Goal: Transaction & Acquisition: Purchase product/service

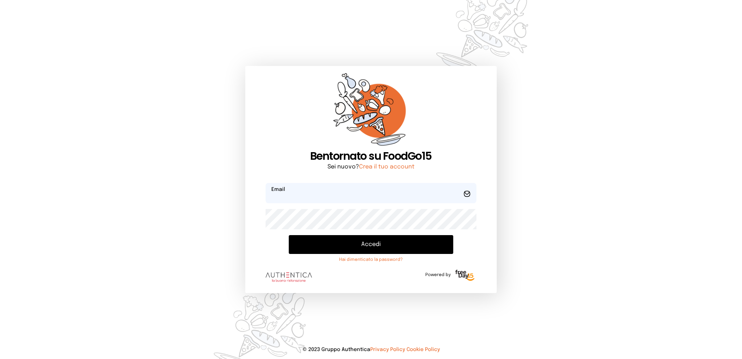
type input "**********"
click at [359, 246] on button "Accedi" at bounding box center [371, 244] width 164 height 19
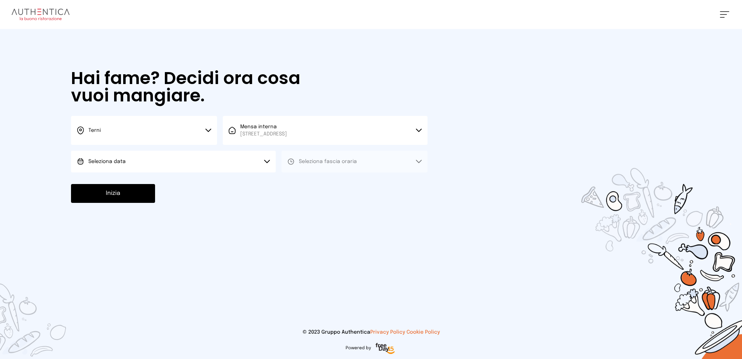
click at [212, 162] on button "Seleziona data" at bounding box center [173, 162] width 205 height 22
click at [213, 182] on li "[DATE], [DATE]" at bounding box center [173, 181] width 205 height 19
click at [338, 166] on button "Seleziona fascia oraria" at bounding box center [354, 162] width 146 height 22
click at [346, 181] on li "Pranzo" at bounding box center [354, 181] width 146 height 19
click at [113, 191] on button "Inizia" at bounding box center [113, 193] width 84 height 19
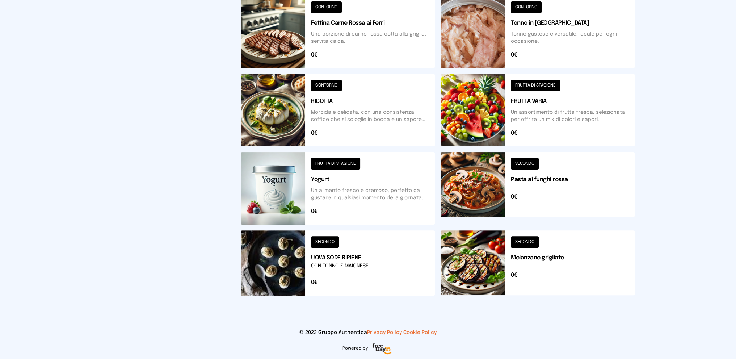
scroll to position [52, 0]
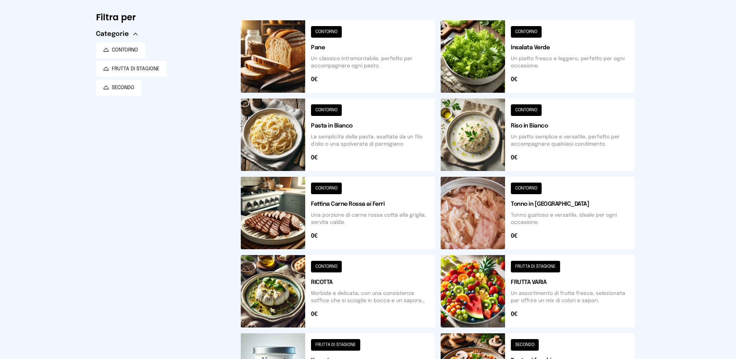
click at [367, 61] on button at bounding box center [338, 56] width 194 height 72
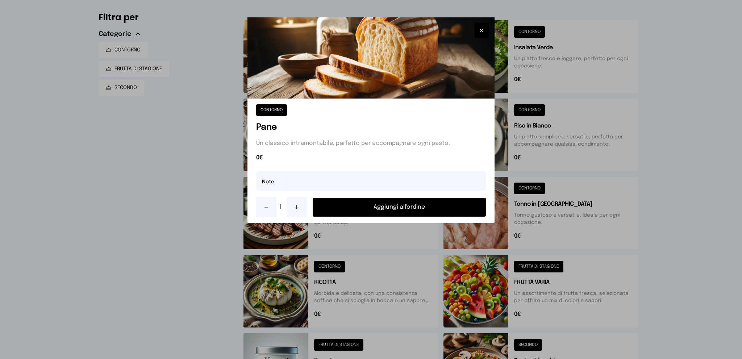
click at [406, 206] on button "Aggiungi all'ordine" at bounding box center [399, 207] width 173 height 19
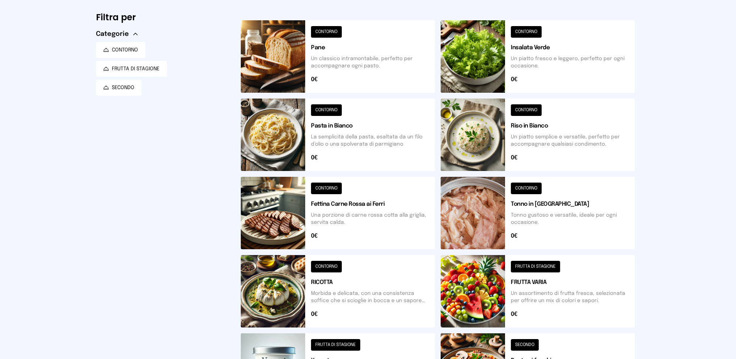
click at [554, 66] on button at bounding box center [538, 56] width 194 height 72
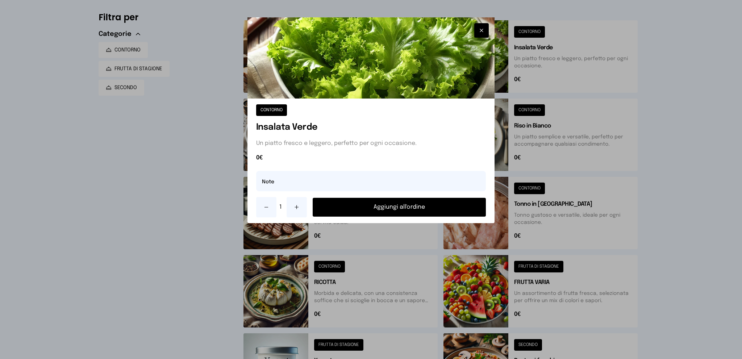
click at [397, 206] on button "Aggiungi all'ordine" at bounding box center [399, 207] width 173 height 19
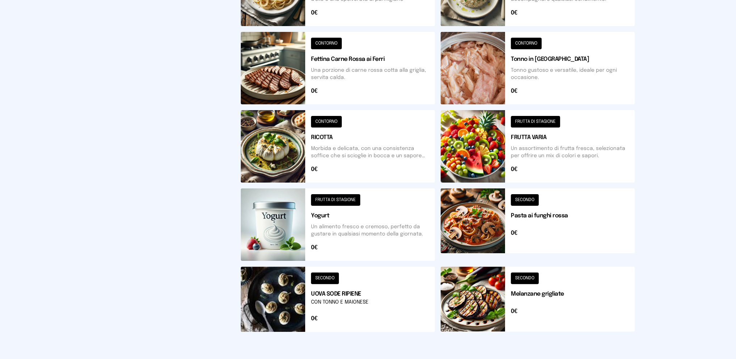
scroll to position [233, 0]
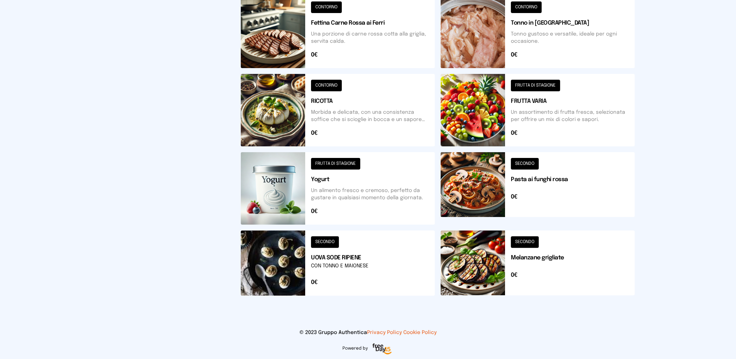
click at [385, 257] on button at bounding box center [338, 262] width 194 height 65
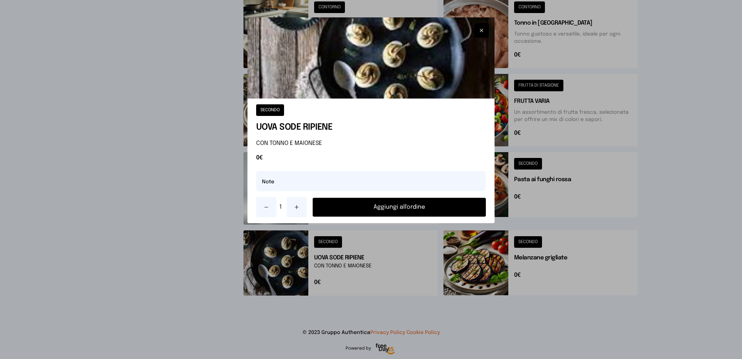
click at [395, 205] on button "Aggiungi all'ordine" at bounding box center [399, 207] width 173 height 19
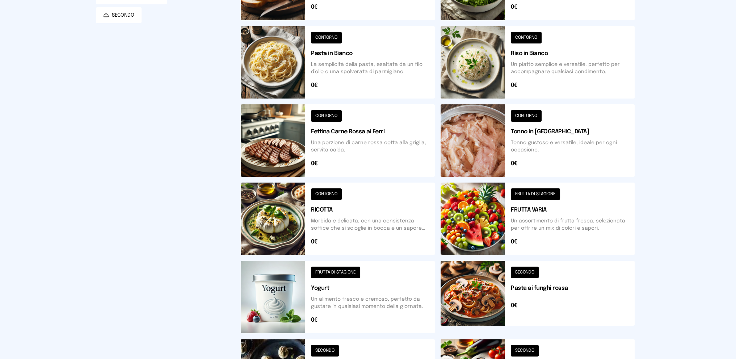
scroll to position [52, 0]
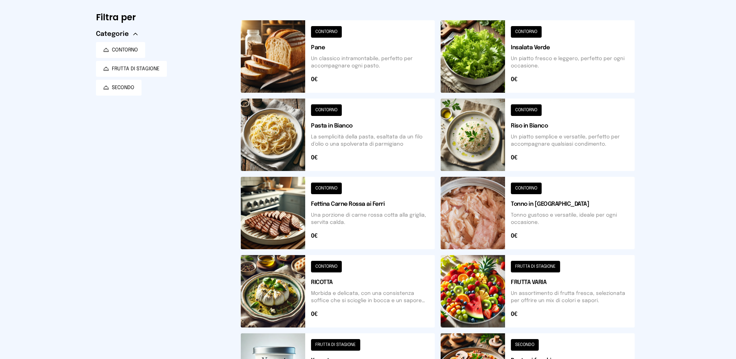
click at [556, 136] on button at bounding box center [538, 135] width 194 height 72
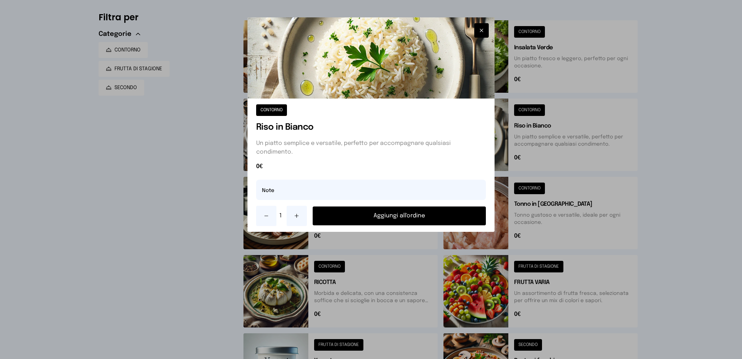
click at [405, 215] on button "Aggiungi all'ordine" at bounding box center [399, 215] width 173 height 19
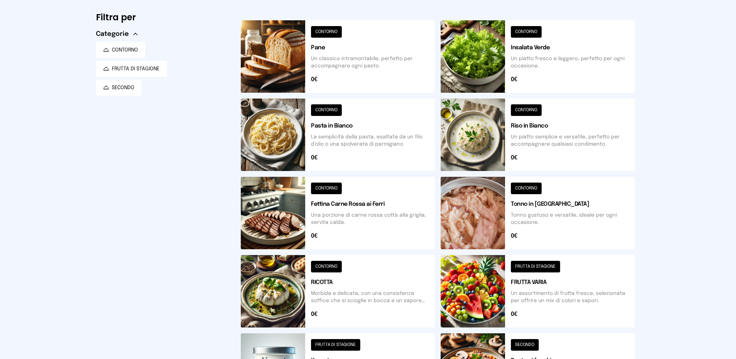
scroll to position [0, 0]
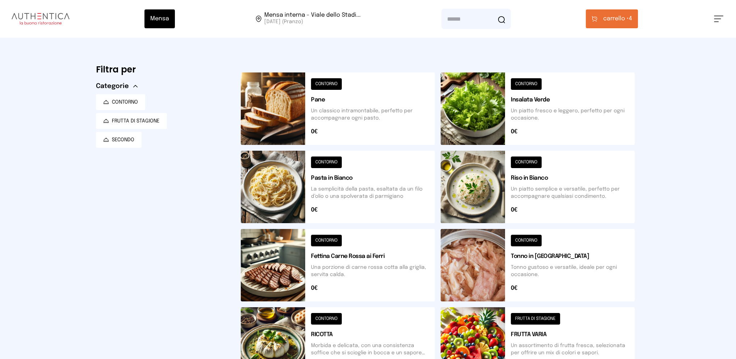
click at [611, 20] on span "carrello •" at bounding box center [616, 18] width 26 height 9
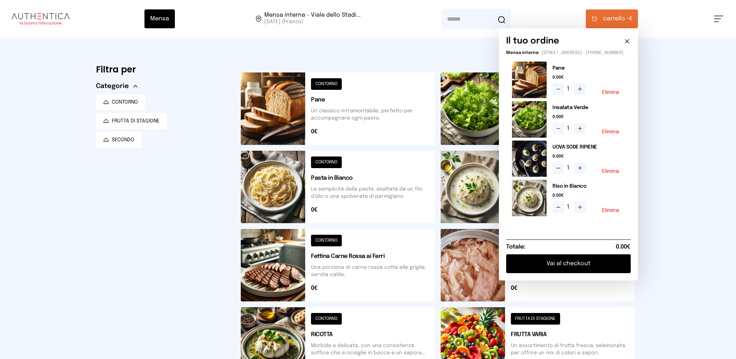
click at [614, 134] on button "Elimina" at bounding box center [610, 131] width 17 height 5
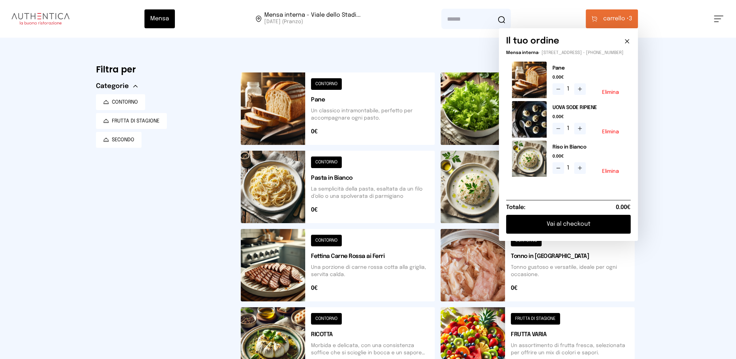
click at [614, 134] on button "Elimina" at bounding box center [610, 131] width 17 height 5
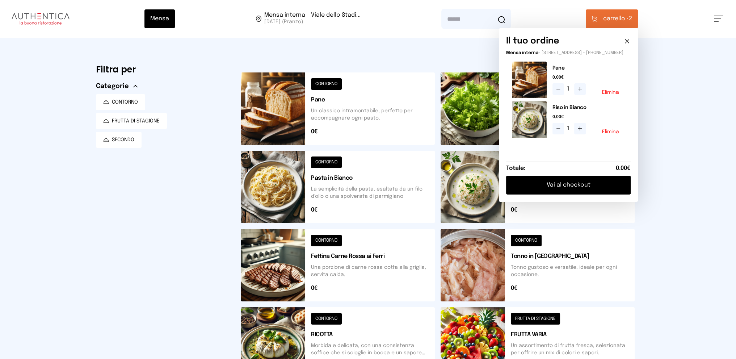
scroll to position [36, 0]
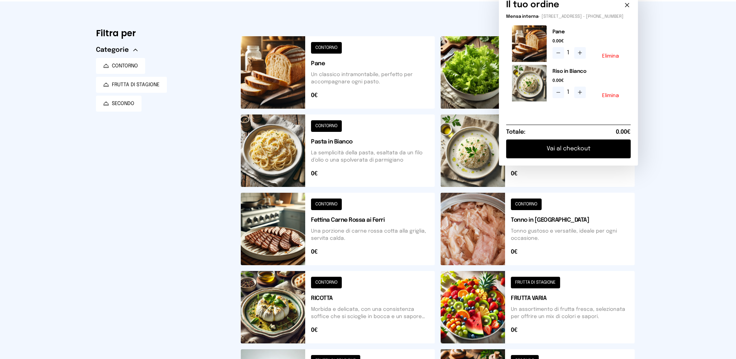
click at [362, 232] on button at bounding box center [338, 229] width 194 height 72
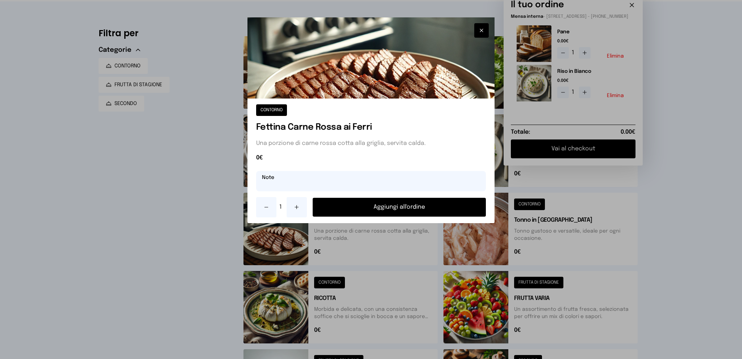
click at [363, 176] on input "text" at bounding box center [371, 181] width 230 height 20
type input "**********"
click at [400, 207] on button "Aggiungi all'ordine" at bounding box center [399, 207] width 173 height 19
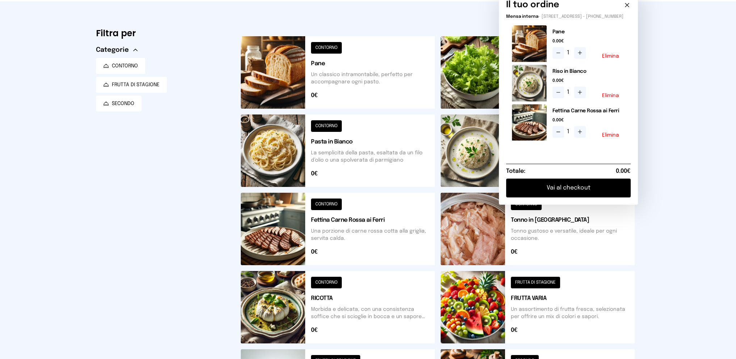
click at [606, 193] on button "Vai al checkout" at bounding box center [568, 188] width 125 height 19
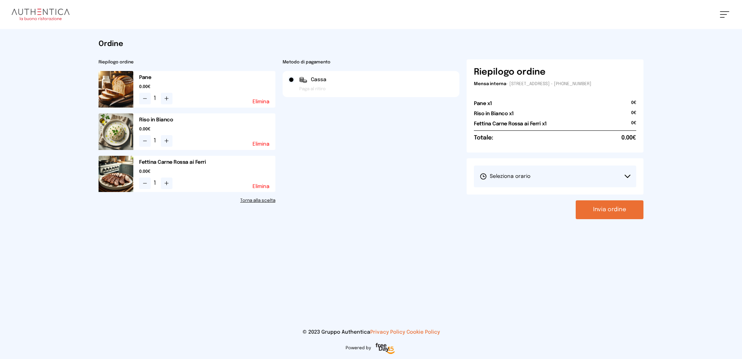
click at [580, 175] on button "Seleziona orario" at bounding box center [555, 177] width 162 height 22
click at [540, 197] on li "1° Turno (13:00 - 15:00)" at bounding box center [555, 196] width 162 height 19
click at [587, 208] on button "Invia ordine" at bounding box center [610, 209] width 68 height 19
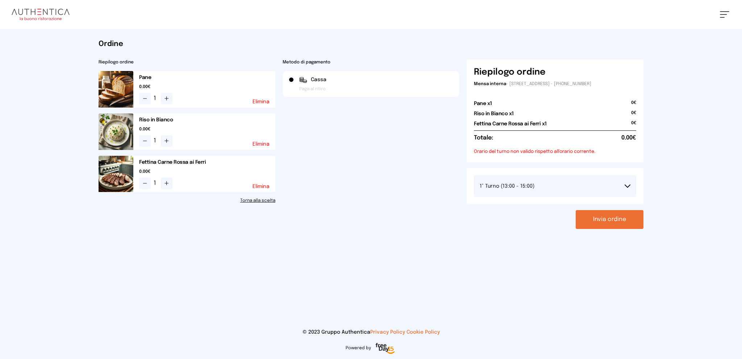
click at [617, 218] on button "Invia ordine" at bounding box center [610, 219] width 68 height 19
